Goal: Task Accomplishment & Management: Complete application form

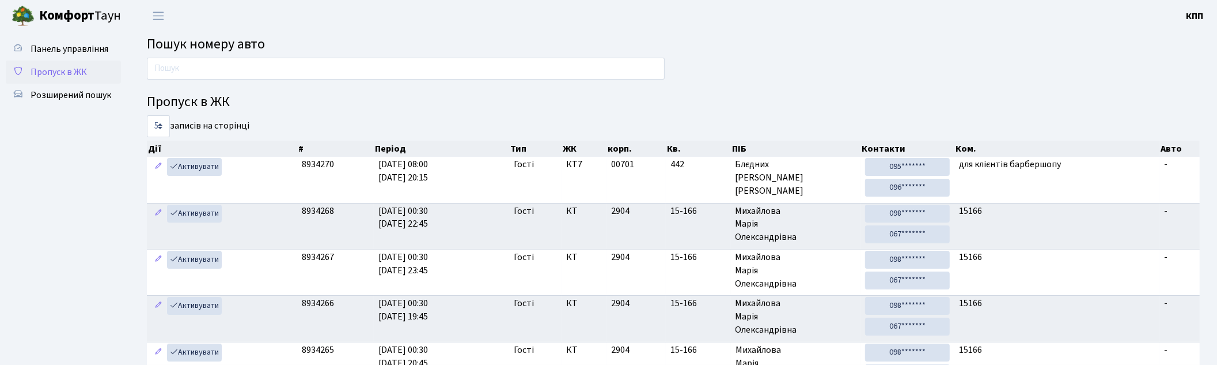
click at [79, 67] on span "Пропуск в ЖК" at bounding box center [59, 72] width 56 height 13
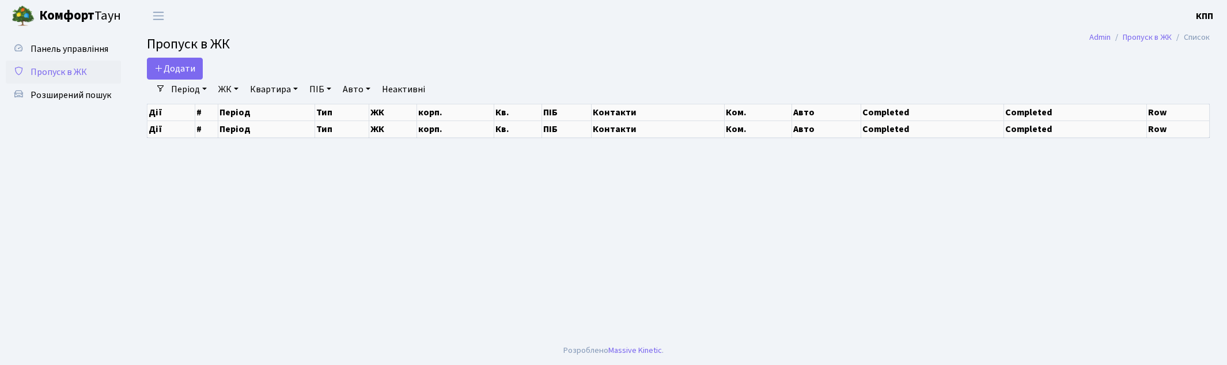
click at [75, 48] on span "Панель управління" at bounding box center [70, 49] width 78 height 13
select select "25"
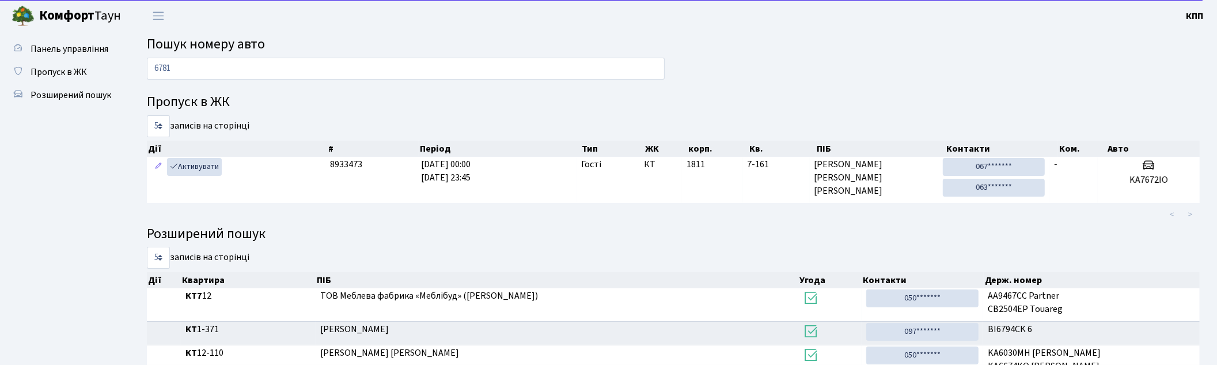
type input "6781"
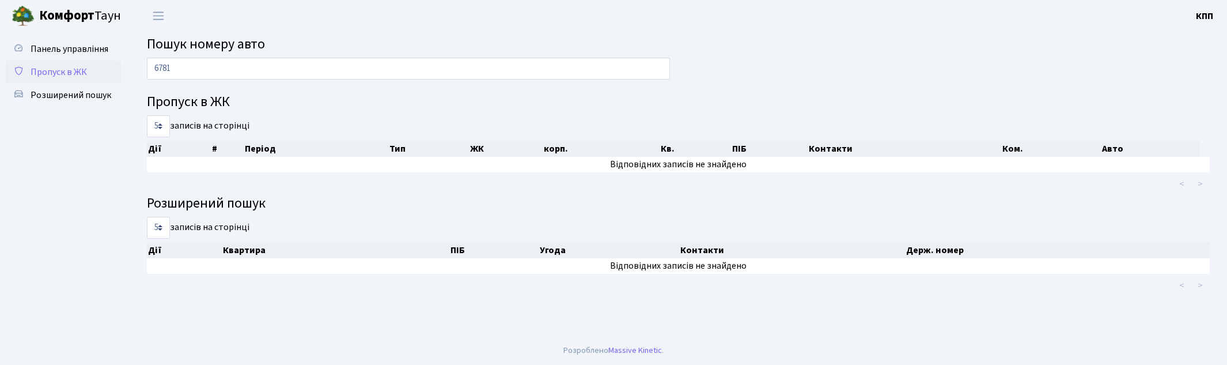
click at [72, 71] on span "Пропуск в ЖК" at bounding box center [59, 72] width 56 height 13
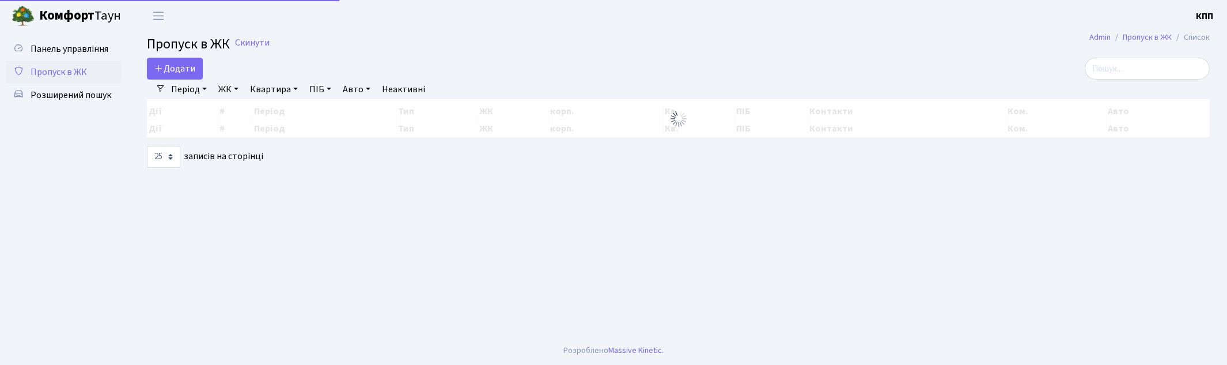
select select "25"
click at [1152, 62] on input "search" at bounding box center [1146, 69] width 125 height 22
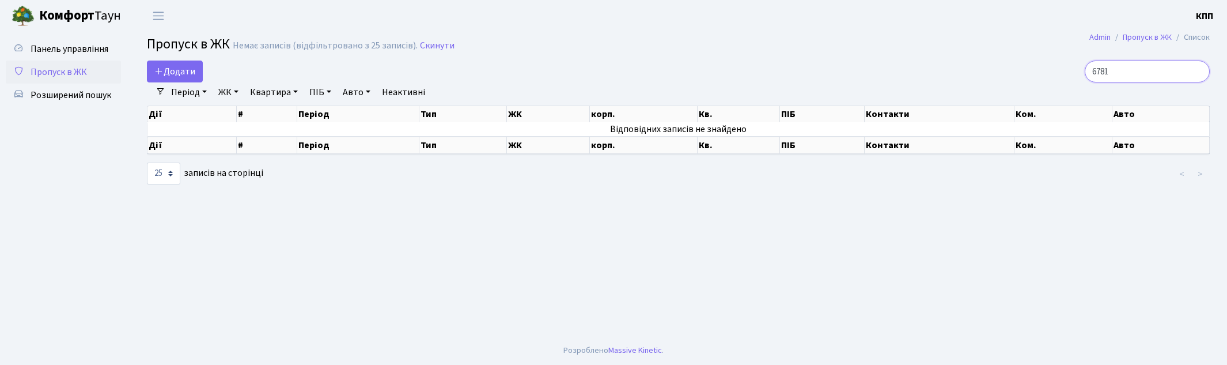
type input "6781"
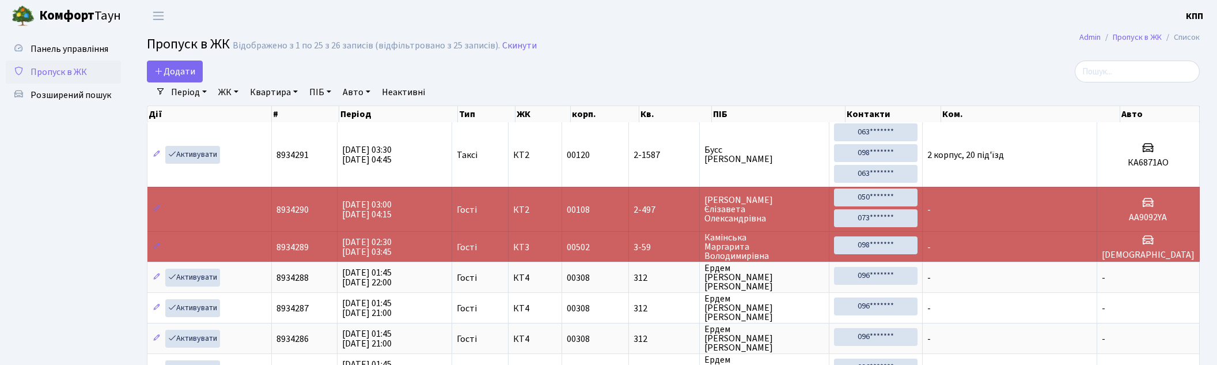
select select "25"
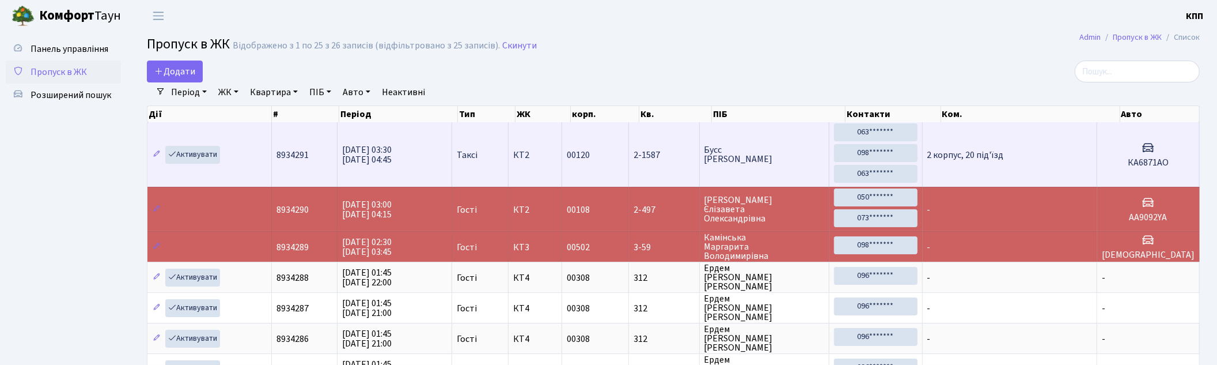
click at [1025, 154] on td "2 корпус, 20 під'їзд" at bounding box center [1010, 154] width 175 height 65
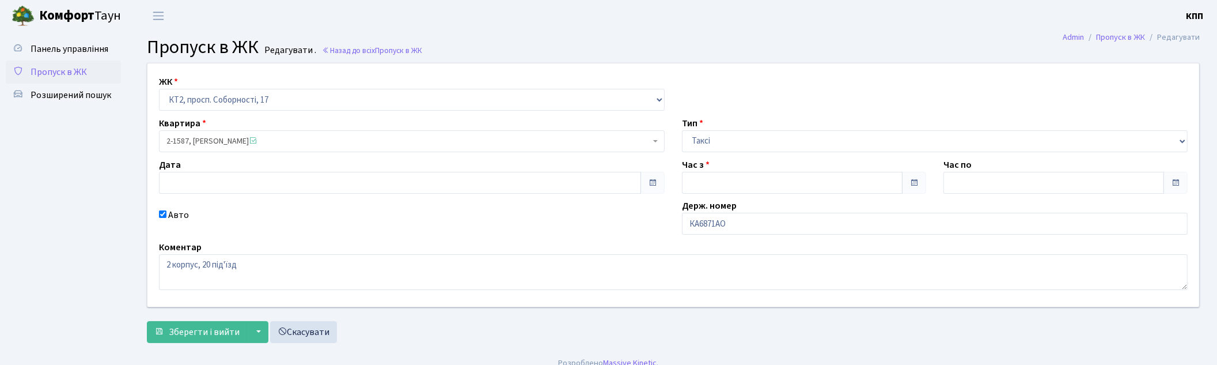
type input "31.08.2025"
type input "03:30"
type input "04:45"
checkbox input "true"
click at [707, 232] on input "КА6871АО" at bounding box center [935, 224] width 506 height 22
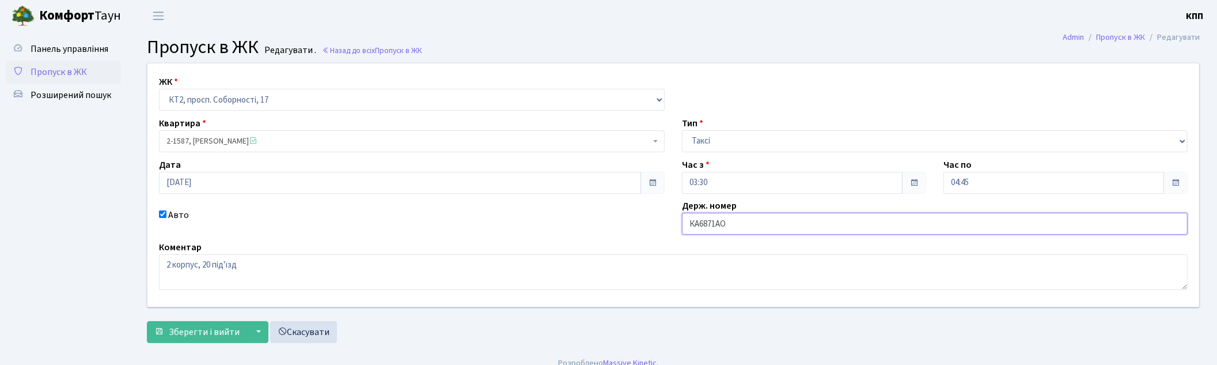
click at [711, 229] on input "КА6871АО" at bounding box center [935, 224] width 506 height 22
type input "КА6781АО"
click at [185, 332] on span "Зберегти і вийти" at bounding box center [204, 331] width 71 height 13
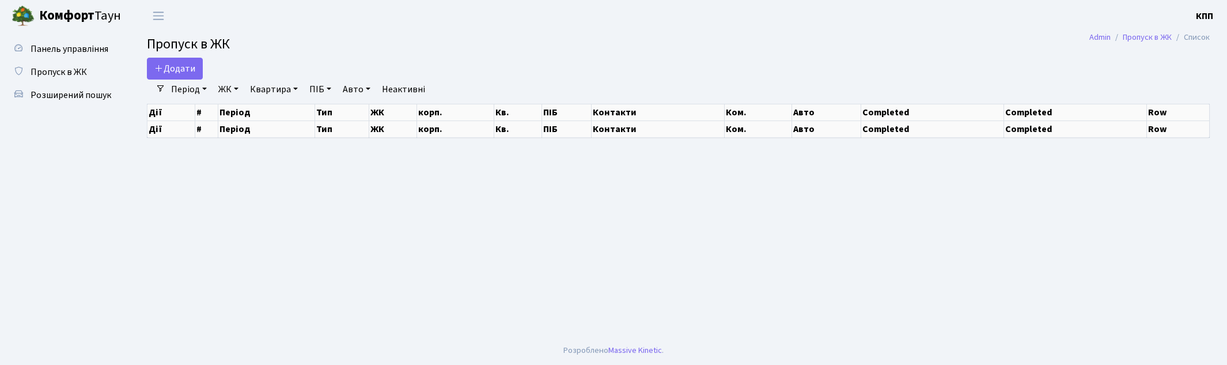
select select "25"
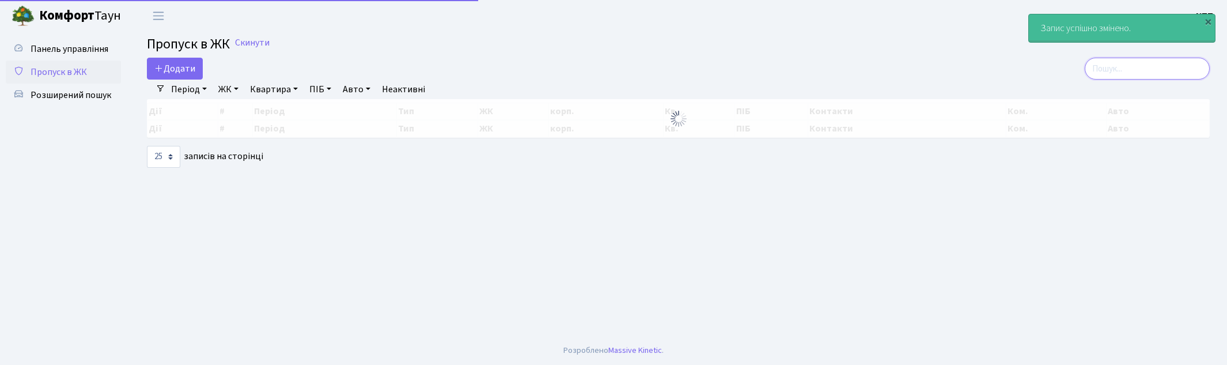
click at [1139, 65] on input "search" at bounding box center [1146, 69] width 125 height 22
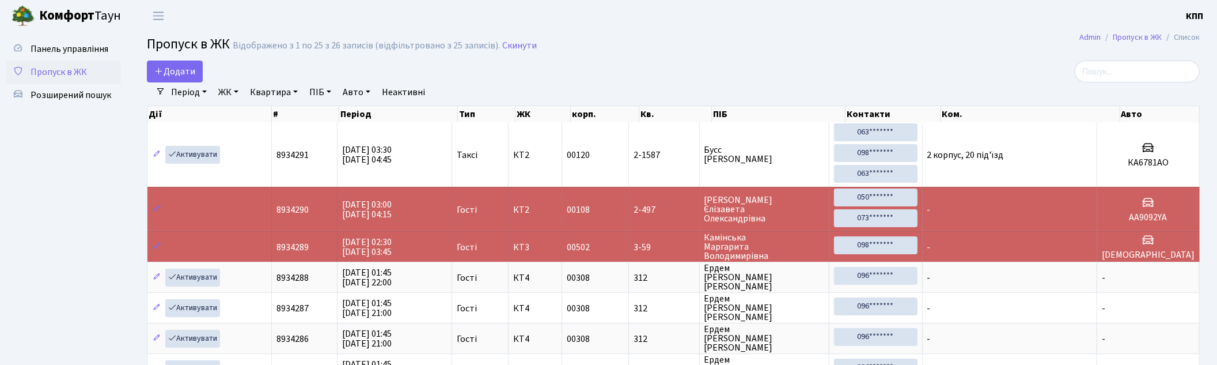
click at [64, 75] on span "Пропуск в ЖК" at bounding box center [59, 72] width 56 height 13
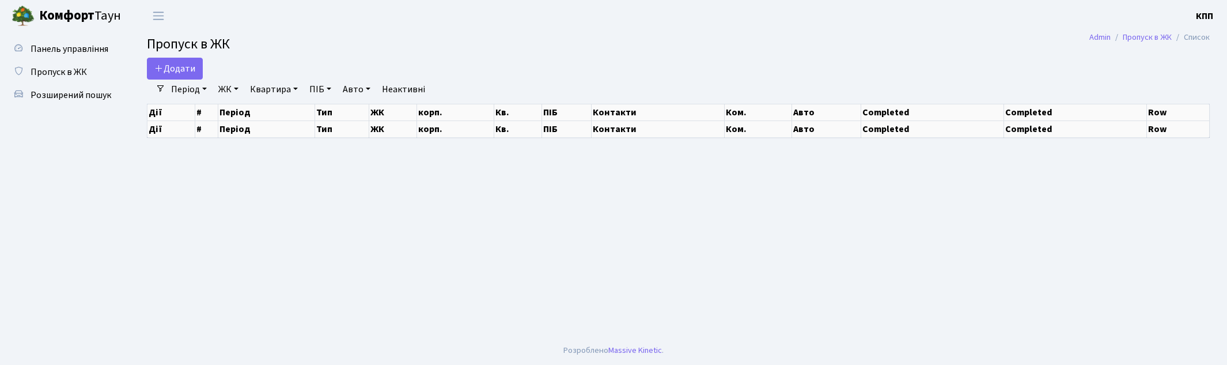
select select "25"
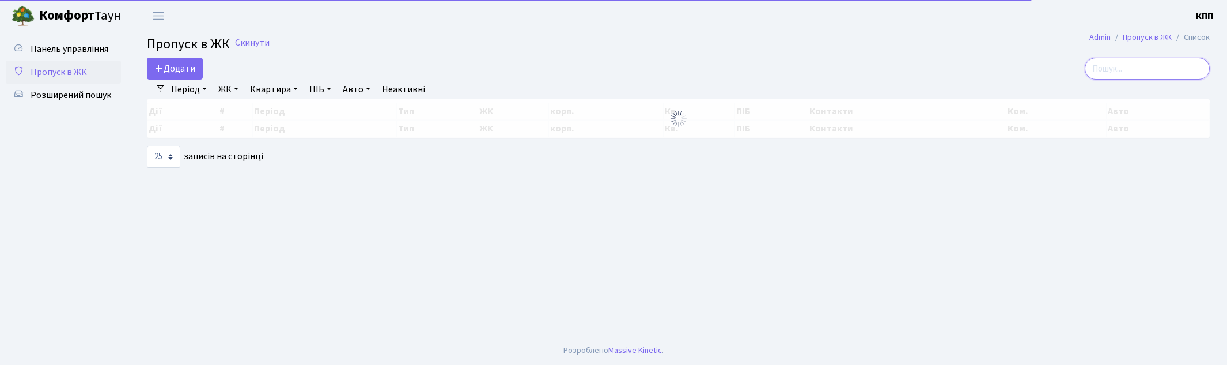
click at [1139, 62] on input "search" at bounding box center [1146, 69] width 125 height 22
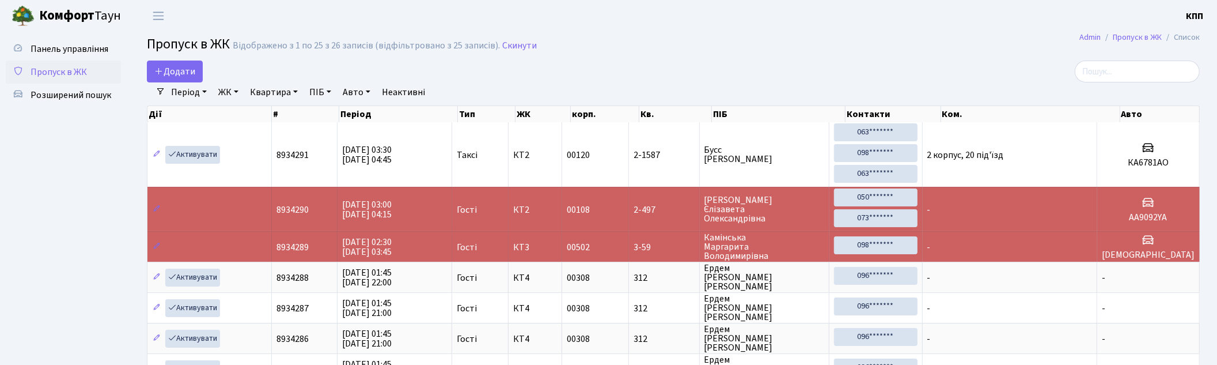
click at [74, 67] on span "Пропуск в ЖК" at bounding box center [59, 72] width 56 height 13
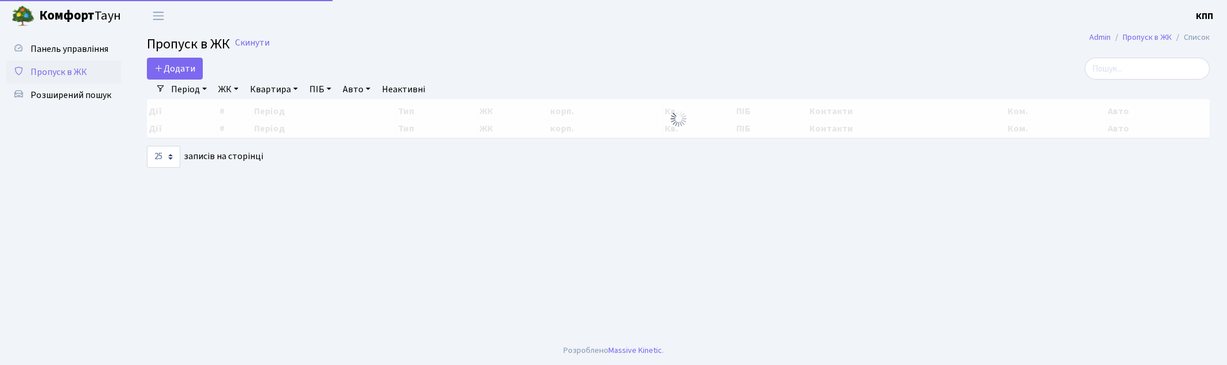
select select "25"
click at [1145, 69] on input "search" at bounding box center [1146, 69] width 125 height 22
